Goal: Task Accomplishment & Management: Manage account settings

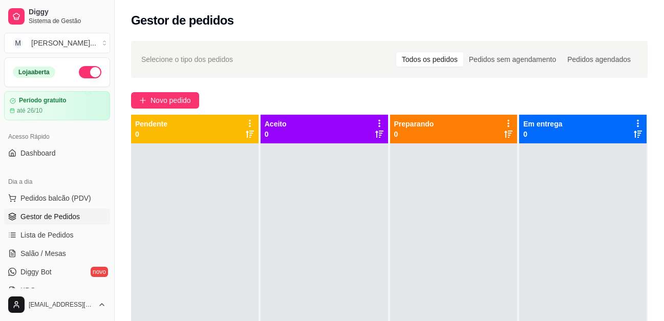
scroll to position [10, 0]
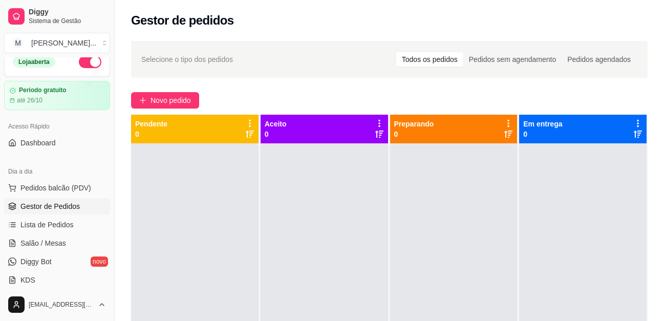
click at [615, 32] on div "Gestor de pedidos" at bounding box center [389, 17] width 549 height 35
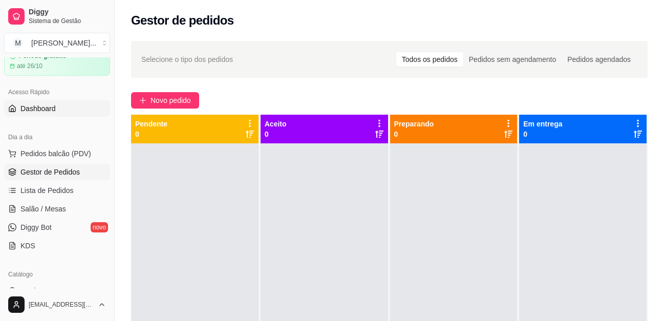
scroll to position [61, 0]
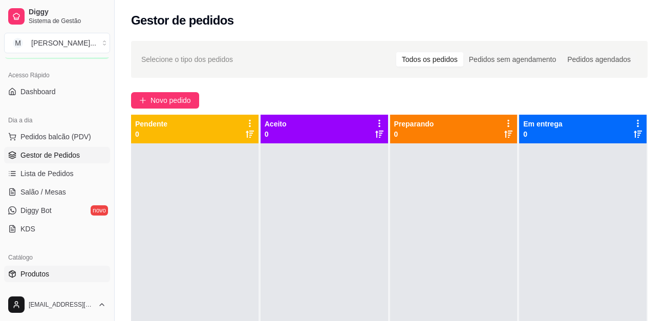
click at [52, 270] on link "Produtos" at bounding box center [57, 274] width 106 height 16
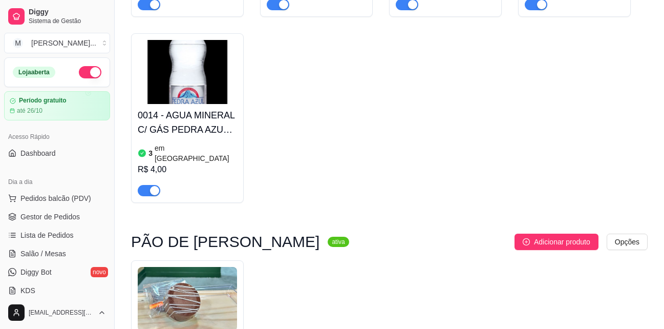
scroll to position [870, 0]
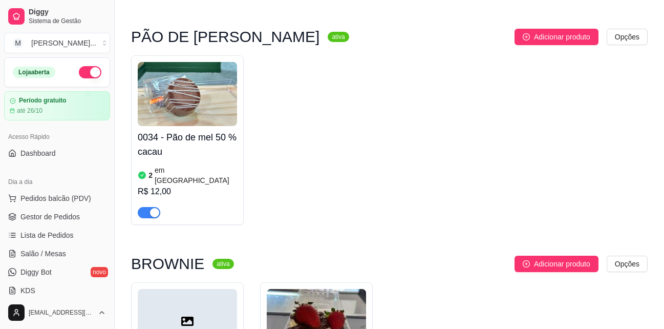
click at [147, 207] on span "button" at bounding box center [149, 212] width 23 height 11
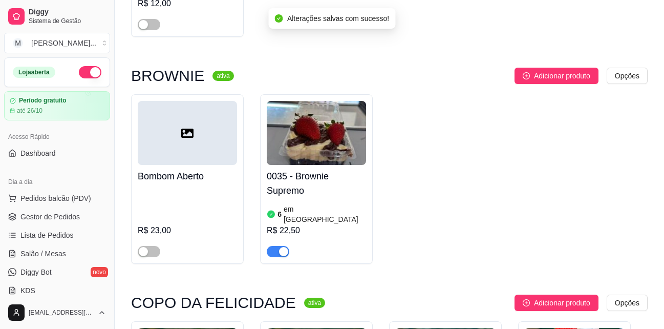
scroll to position [1075, 0]
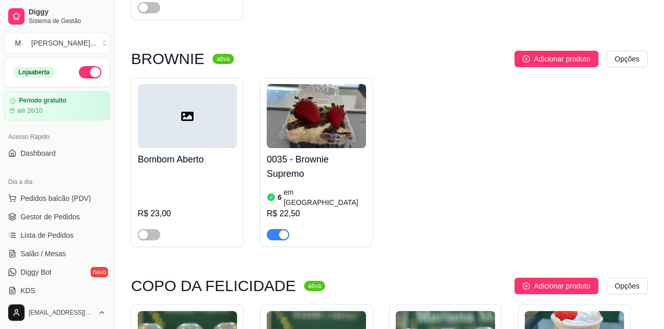
click at [280, 230] on div "button" at bounding box center [283, 234] width 9 height 9
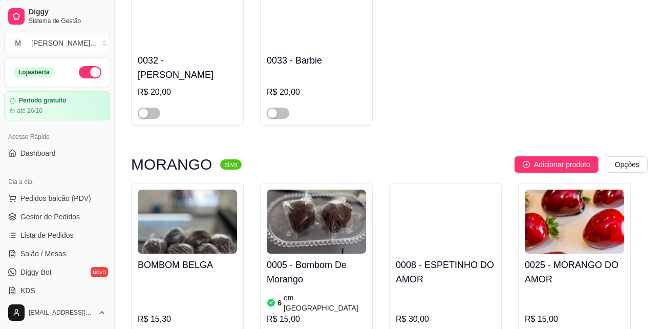
scroll to position [1945, 0]
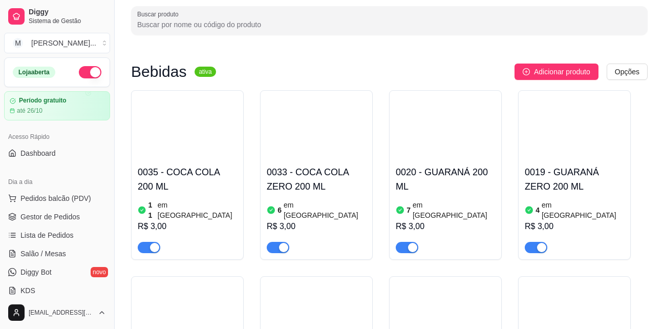
scroll to position [0, 0]
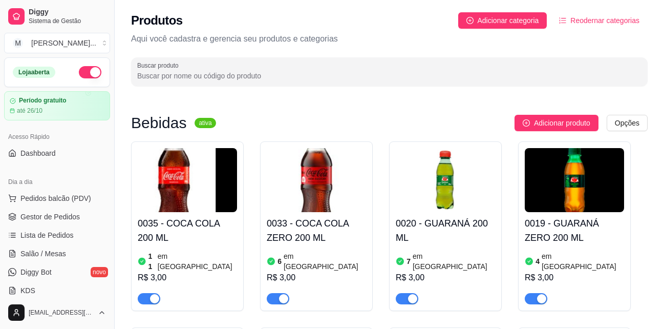
click at [587, 23] on span "Reodernar categorias" at bounding box center [604, 20] width 69 height 11
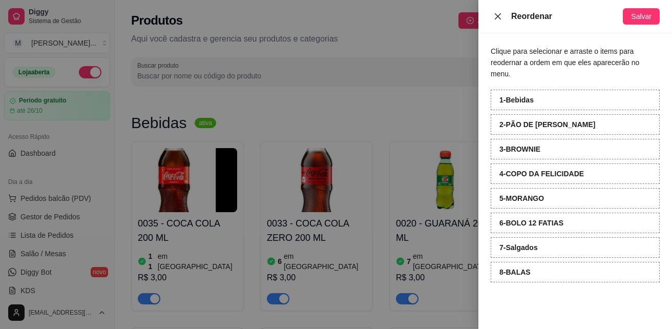
click at [500, 12] on icon "close" at bounding box center [498, 16] width 8 height 8
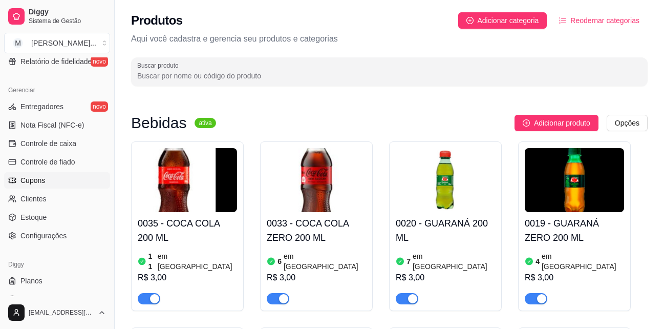
scroll to position [408, 0]
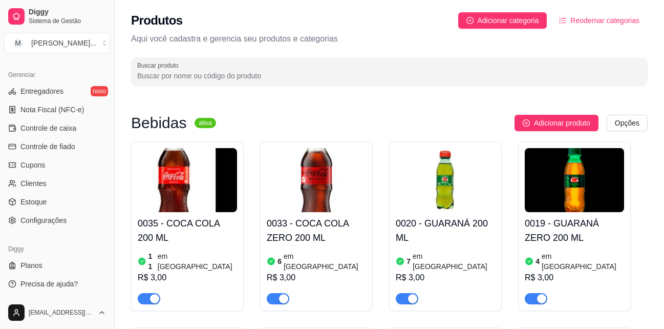
click at [604, 59] on div "Buscar produto" at bounding box center [389, 71] width 517 height 29
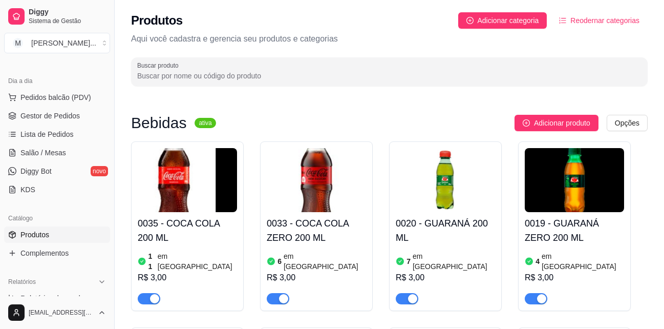
scroll to position [50, 0]
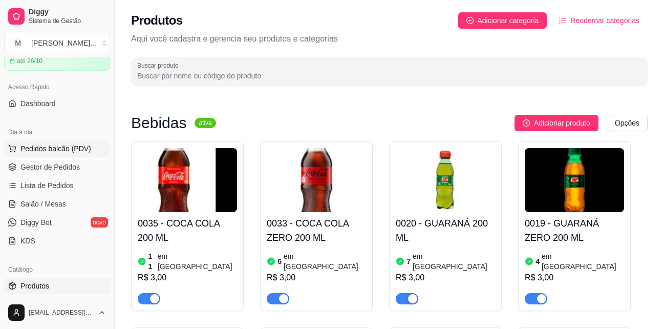
click at [40, 155] on button "Pedidos balcão (PDV)" at bounding box center [57, 148] width 106 height 16
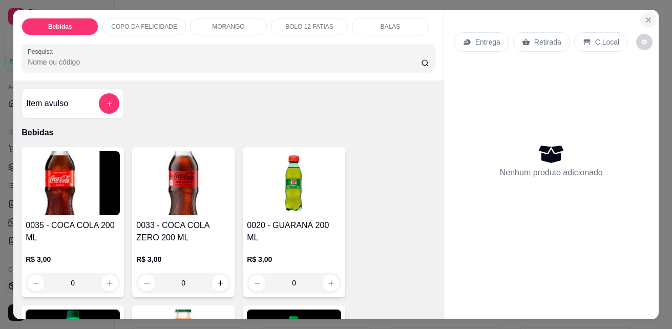
click at [644, 16] on icon "Close" at bounding box center [648, 20] width 8 height 8
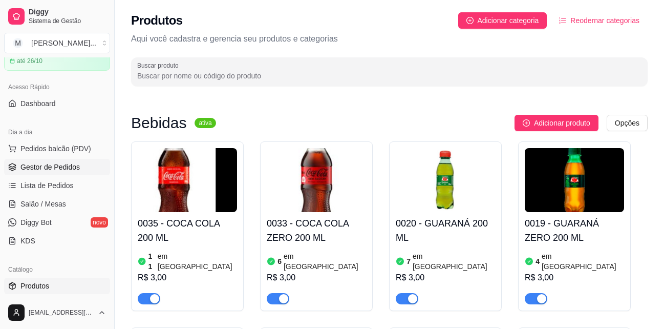
click at [66, 162] on span "Gestor de Pedidos" at bounding box center [49, 167] width 59 height 10
click at [44, 172] on span "Gestor de Pedidos" at bounding box center [49, 167] width 59 height 10
click at [44, 166] on span "Gestor de Pedidos" at bounding box center [49, 167] width 59 height 10
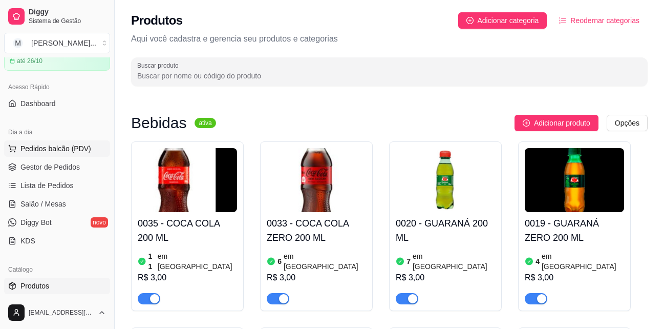
click at [64, 148] on span "Pedidos balcão (PDV)" at bounding box center [55, 148] width 71 height 10
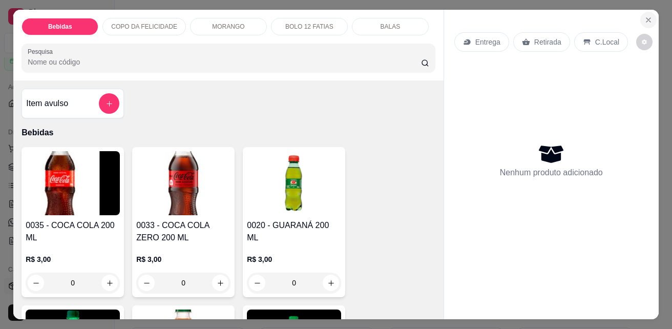
click at [648, 16] on icon "Close" at bounding box center [648, 20] width 8 height 8
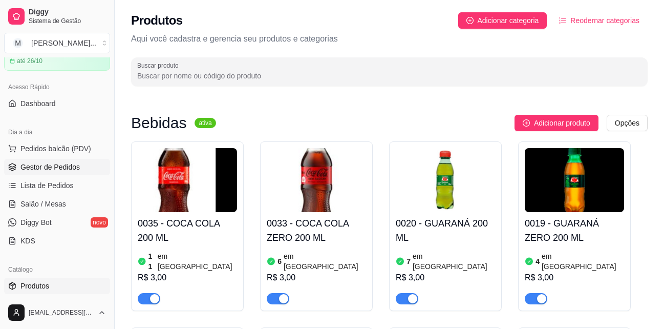
click at [26, 166] on span "Gestor de Pedidos" at bounding box center [49, 167] width 59 height 10
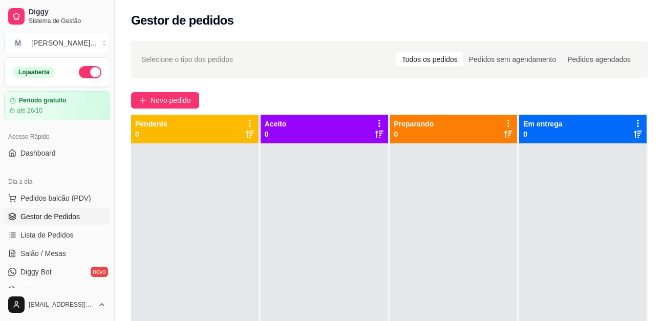
click at [631, 167] on div at bounding box center [582, 303] width 127 height 321
click at [513, 62] on div "Pedidos sem agendamento" at bounding box center [512, 59] width 98 height 14
click at [463, 52] on input "Pedidos sem agendamento" at bounding box center [463, 52] width 0 height 0
click at [517, 62] on div "Pedidos sem agendamento" at bounding box center [512, 59] width 98 height 14
click at [463, 52] on input "Pedidos sem agendamento" at bounding box center [463, 52] width 0 height 0
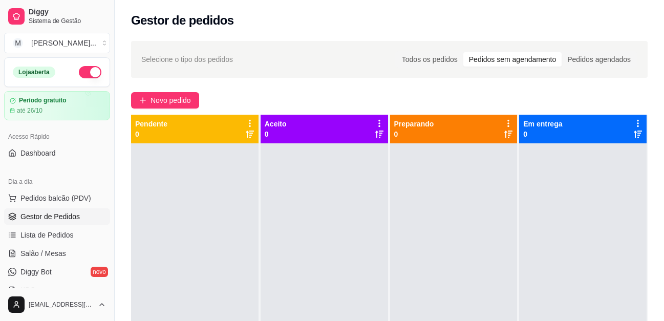
click at [593, 275] on div at bounding box center [582, 303] width 127 height 321
click at [590, 260] on div at bounding box center [582, 303] width 127 height 321
click at [220, 20] on h2 "Gestor de pedidos" at bounding box center [182, 20] width 103 height 16
click at [223, 20] on h2 "Gestor de pedidos" at bounding box center [182, 20] width 103 height 16
click at [224, 20] on h2 "Gestor de pedidos" at bounding box center [182, 20] width 103 height 16
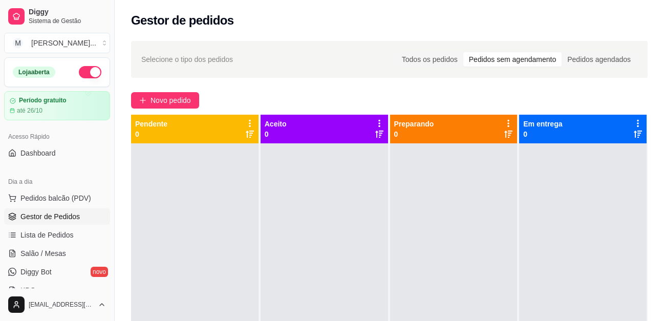
click at [182, 26] on h2 "Gestor de pedidos" at bounding box center [182, 20] width 103 height 16
click at [181, 29] on div "Gestor de pedidos" at bounding box center [389, 17] width 549 height 35
click at [277, 25] on div "Gestor de pedidos" at bounding box center [389, 20] width 517 height 16
drag, startPoint x: 277, startPoint y: 25, endPoint x: 271, endPoint y: 25, distance: 5.6
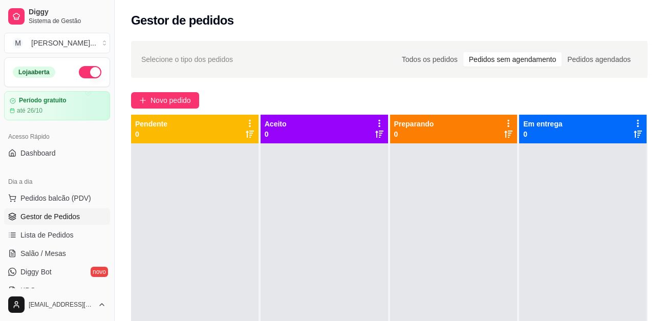
click at [277, 25] on div "Gestor de pedidos" at bounding box center [389, 20] width 517 height 16
click at [238, 20] on div "Gestor de pedidos" at bounding box center [389, 20] width 517 height 16
click at [233, 20] on div "Gestor de pedidos" at bounding box center [389, 20] width 517 height 16
click at [194, 19] on h2 "Gestor de pedidos" at bounding box center [182, 20] width 103 height 16
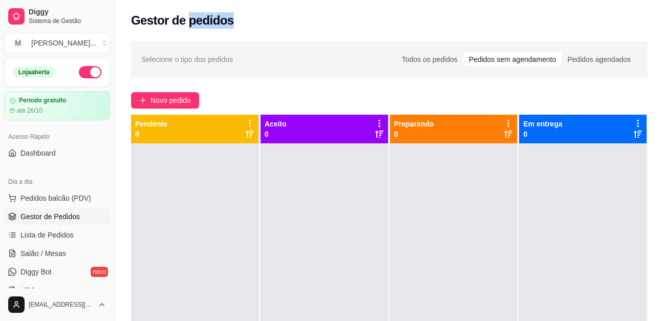
click at [194, 19] on h2 "Gestor de pedidos" at bounding box center [182, 20] width 103 height 16
click at [187, 24] on h2 "Gestor de pedidos" at bounding box center [182, 20] width 103 height 16
click at [161, 27] on h2 "Gestor de pedidos" at bounding box center [182, 20] width 103 height 16
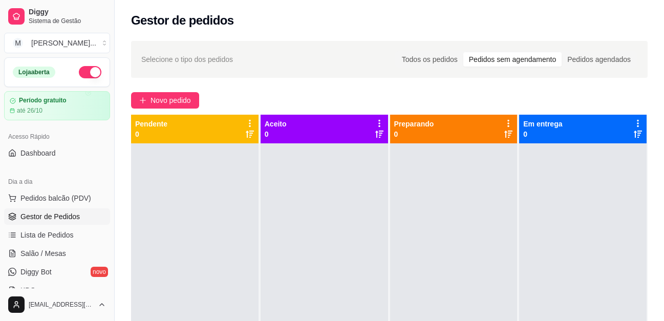
click at [161, 27] on h2 "Gestor de pedidos" at bounding box center [182, 20] width 103 height 16
click at [282, 19] on div "Gestor de pedidos" at bounding box center [389, 20] width 517 height 16
